Goal: Information Seeking & Learning: Learn about a topic

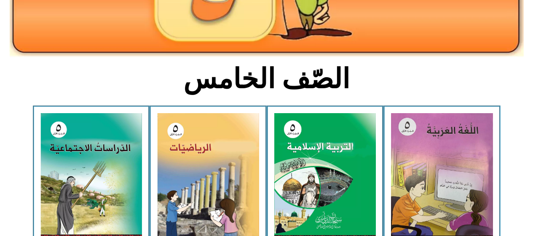
scroll to position [173, 0]
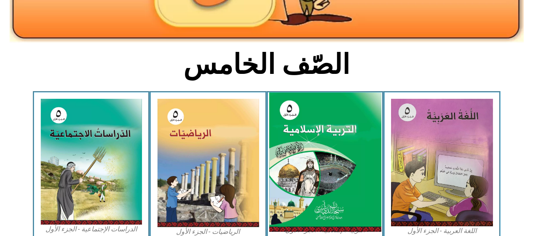
click at [324, 174] on img at bounding box center [325, 161] width 112 height 139
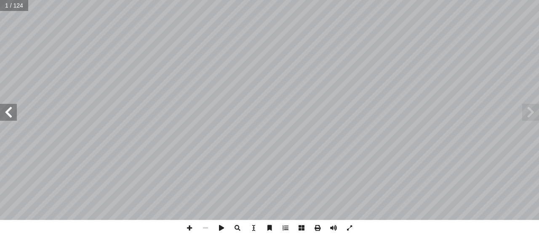
click at [15, 113] on span at bounding box center [8, 112] width 17 height 17
click at [12, 115] on span at bounding box center [8, 112] width 17 height 17
click at [7, 109] on span at bounding box center [8, 112] width 17 height 17
click at [9, 110] on span at bounding box center [8, 112] width 17 height 17
click at [9, 112] on span at bounding box center [8, 112] width 17 height 17
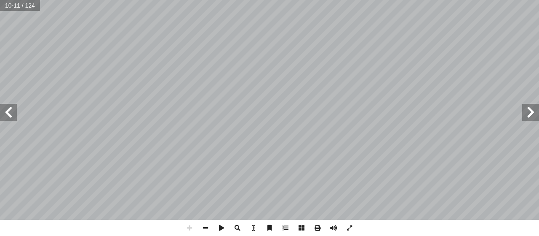
click at [536, 116] on span at bounding box center [531, 112] width 17 height 17
click at [536, 115] on span at bounding box center [531, 112] width 17 height 17
click at [528, 116] on span at bounding box center [531, 112] width 17 height 17
click at [528, 115] on span at bounding box center [531, 112] width 17 height 17
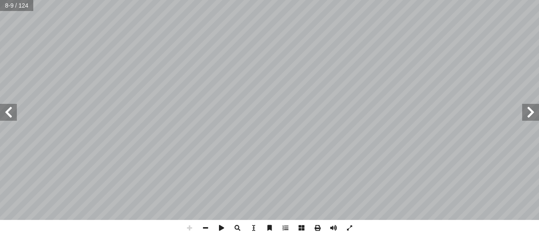
click at [528, 115] on span at bounding box center [531, 112] width 17 height 17
click at [523, 117] on span at bounding box center [531, 112] width 17 height 17
click at [8, 110] on span at bounding box center [8, 112] width 17 height 17
click at [9, 113] on span at bounding box center [8, 112] width 17 height 17
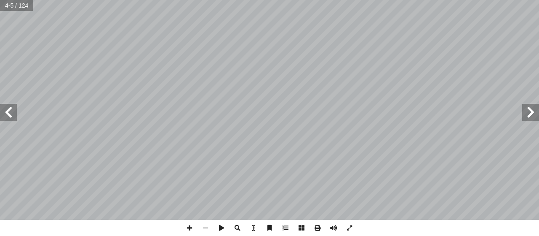
click at [8, 113] on span at bounding box center [8, 112] width 17 height 17
click at [528, 113] on span at bounding box center [531, 112] width 17 height 17
click at [11, 108] on span at bounding box center [8, 112] width 17 height 17
click at [12, 110] on span at bounding box center [8, 112] width 17 height 17
click at [9, 107] on span at bounding box center [8, 112] width 17 height 17
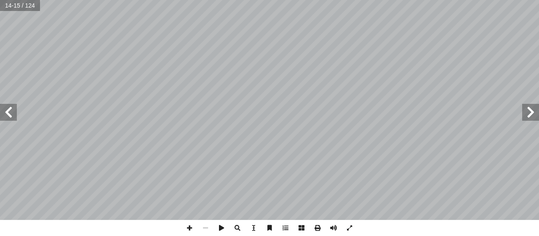
click at [534, 108] on span at bounding box center [531, 112] width 17 height 17
click at [531, 113] on span at bounding box center [531, 112] width 17 height 17
click at [534, 112] on span at bounding box center [531, 112] width 17 height 17
click at [8, 110] on span at bounding box center [8, 112] width 17 height 17
click at [527, 114] on span at bounding box center [531, 112] width 17 height 17
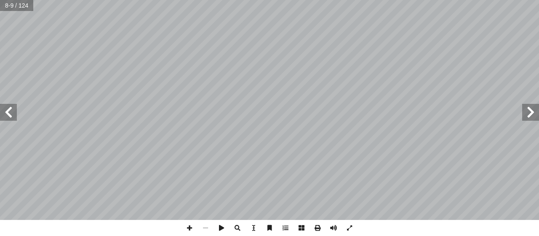
click at [6, 107] on span at bounding box center [8, 112] width 17 height 17
click at [3, 110] on span at bounding box center [8, 112] width 17 height 17
click at [8, 107] on span at bounding box center [8, 112] width 17 height 17
click at [527, 113] on span at bounding box center [531, 112] width 17 height 17
click at [531, 116] on span at bounding box center [531, 112] width 17 height 17
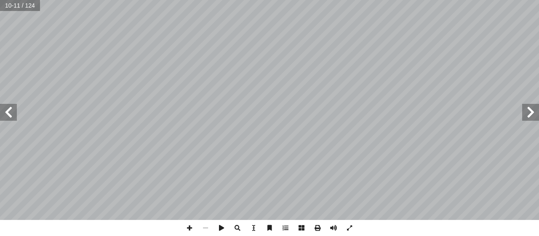
click at [15, 114] on span at bounding box center [8, 112] width 17 height 17
click at [525, 110] on span at bounding box center [531, 112] width 17 height 17
click at [10, 110] on span at bounding box center [8, 112] width 17 height 17
click at [8, 112] on span at bounding box center [8, 112] width 17 height 17
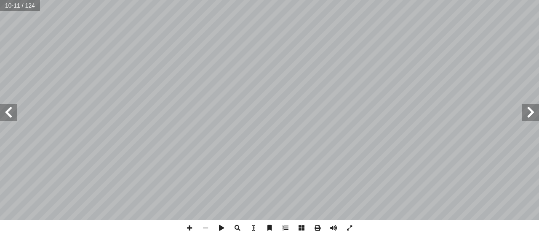
click at [8, 112] on span at bounding box center [8, 112] width 17 height 17
click at [9, 110] on span at bounding box center [8, 112] width 17 height 17
click at [11, 113] on span at bounding box center [8, 112] width 17 height 17
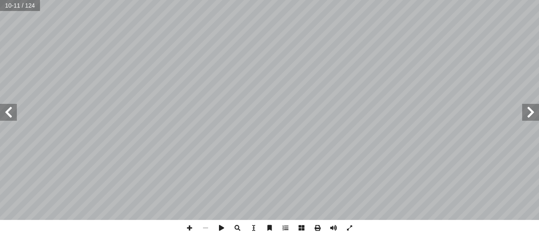
click at [8, 117] on span at bounding box center [8, 112] width 17 height 17
click at [9, 116] on span at bounding box center [8, 112] width 17 height 17
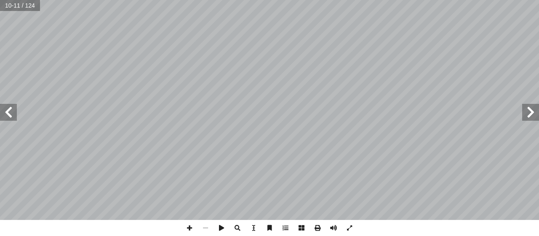
click at [5, 117] on span at bounding box center [8, 112] width 17 height 17
click at [5, 115] on span at bounding box center [8, 112] width 17 height 17
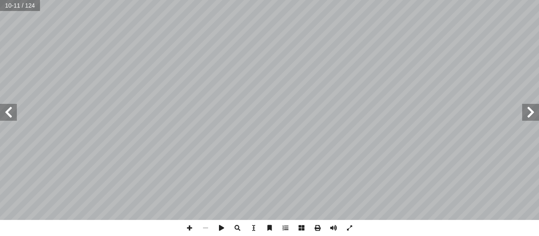
click at [5, 115] on span at bounding box center [8, 112] width 17 height 17
click at [4, 115] on span at bounding box center [8, 112] width 17 height 17
click at [5, 115] on span at bounding box center [8, 112] width 17 height 17
click at [6, 108] on span at bounding box center [8, 112] width 17 height 17
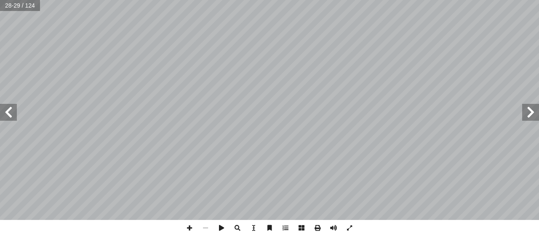
click at [6, 108] on span at bounding box center [8, 112] width 17 height 17
click at [8, 109] on span at bounding box center [8, 112] width 17 height 17
click at [10, 112] on span at bounding box center [8, 112] width 17 height 17
